Goal: Information Seeking & Learning: Understand process/instructions

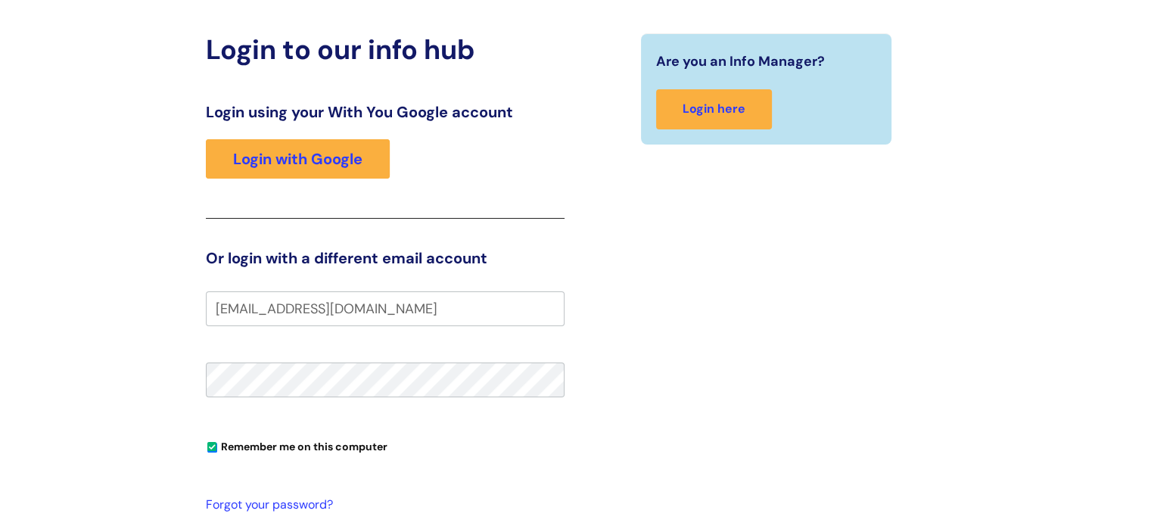
scroll to position [171, 0]
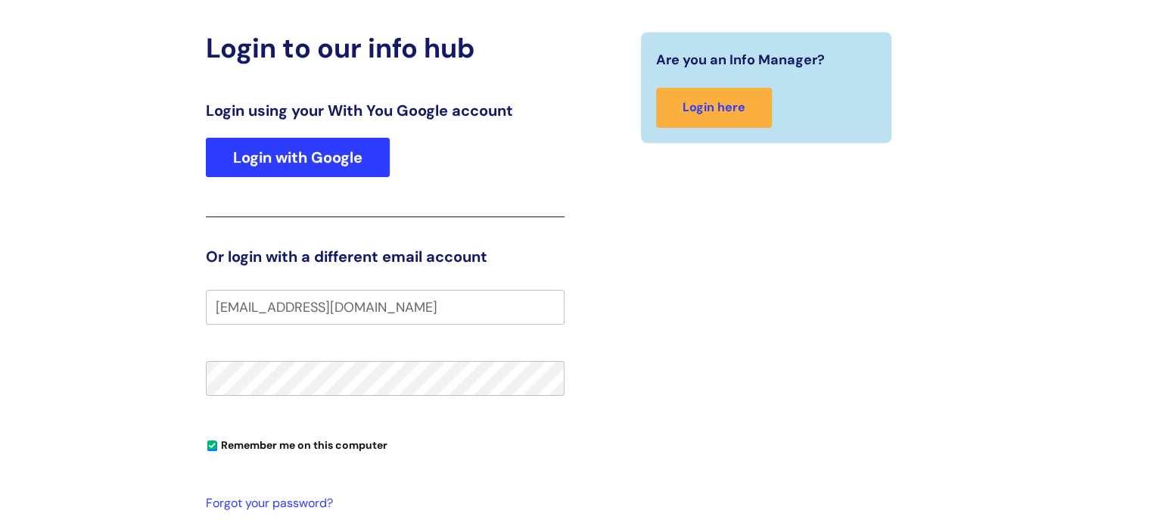
type input "sotiria.stenimachali@wearewithyou.org.uk"
click at [333, 140] on link "Login with Google" at bounding box center [298, 157] width 184 height 39
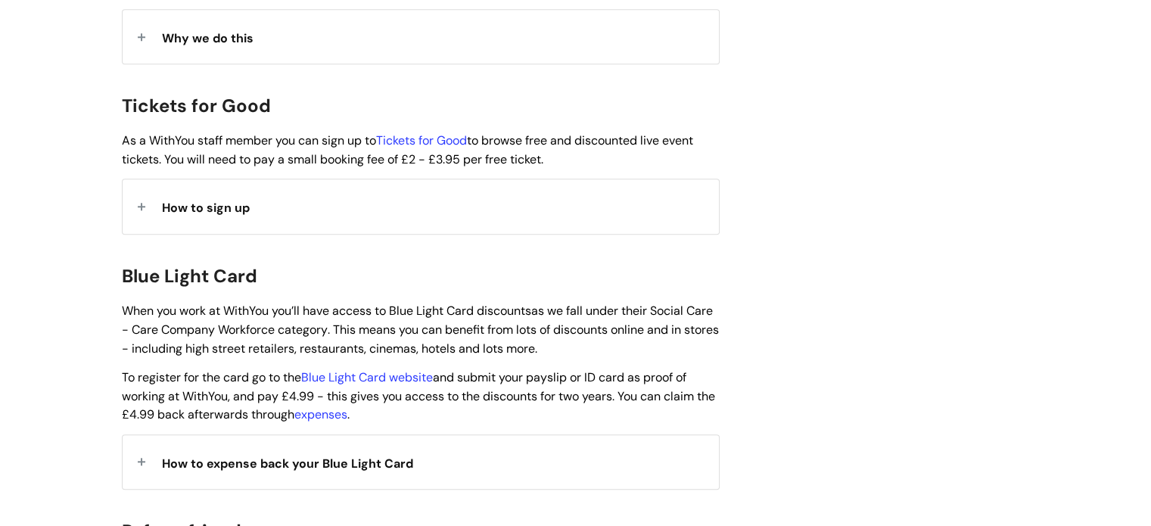
scroll to position [1382, 0]
click at [396, 368] on link "Blue Light Card website" at bounding box center [367, 376] width 132 height 16
click at [160, 188] on div "How to sign up" at bounding box center [421, 206] width 596 height 54
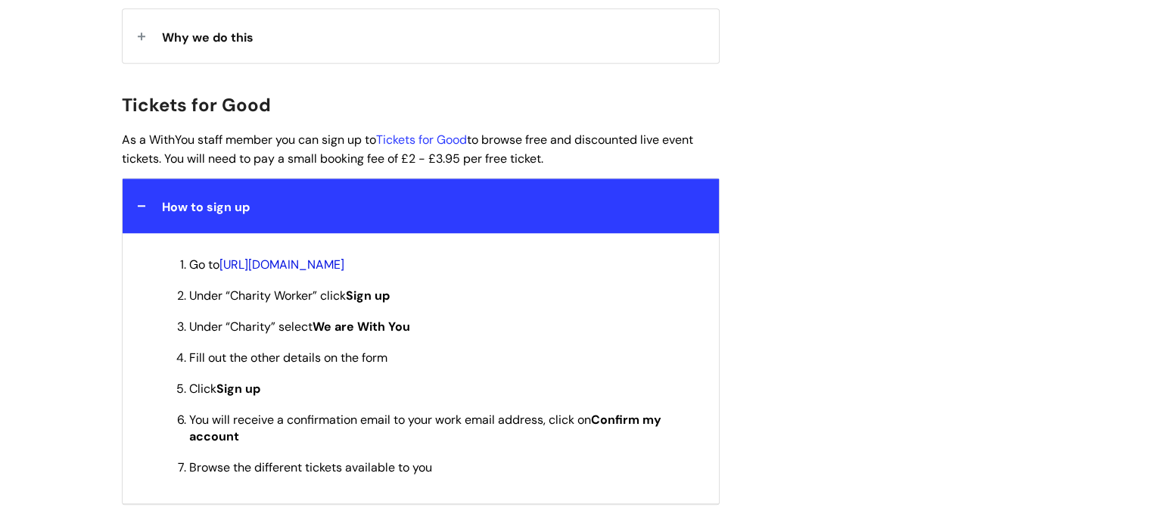
click at [344, 256] on link "[URL][DOMAIN_NAME]" at bounding box center [281, 264] width 125 height 16
